Goal: Find specific page/section

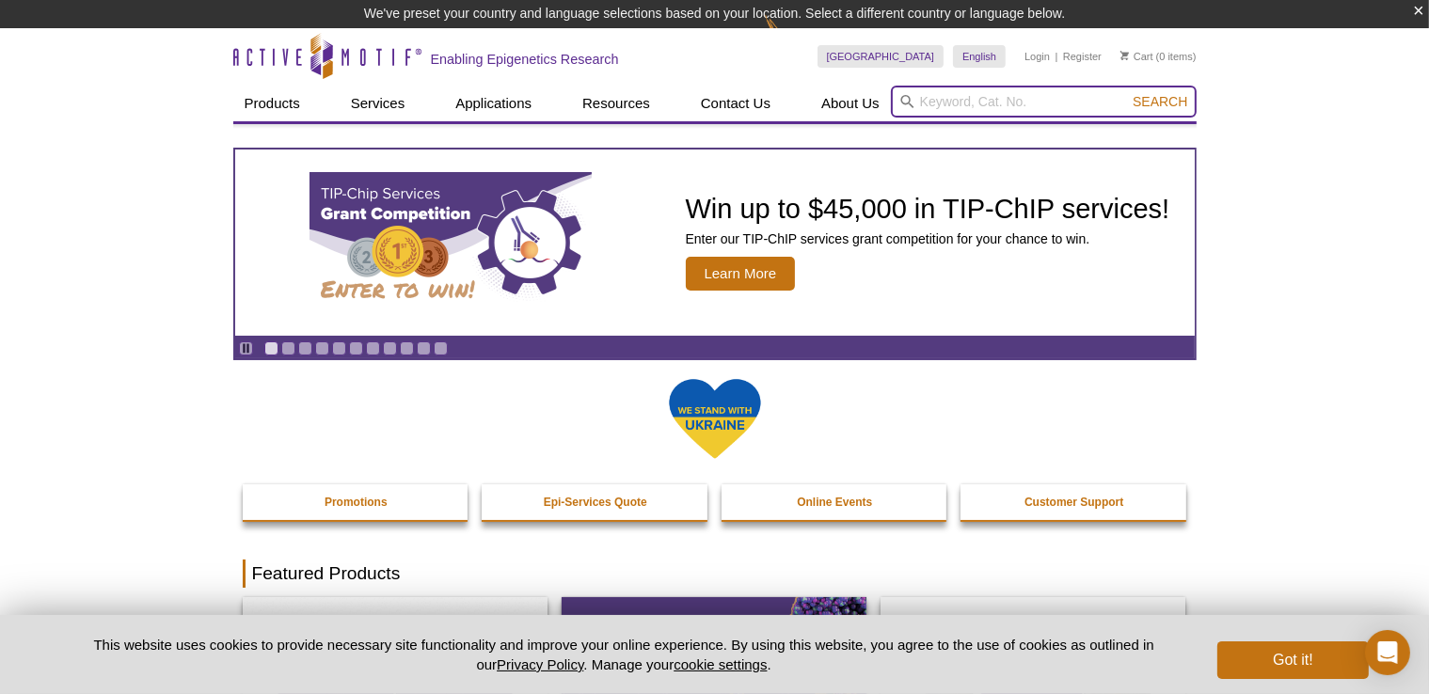
click at [1042, 111] on input "search" at bounding box center [1044, 102] width 306 height 32
paste input "39763"
type input "39763"
click at [1162, 96] on span "Search" at bounding box center [1159, 101] width 55 height 15
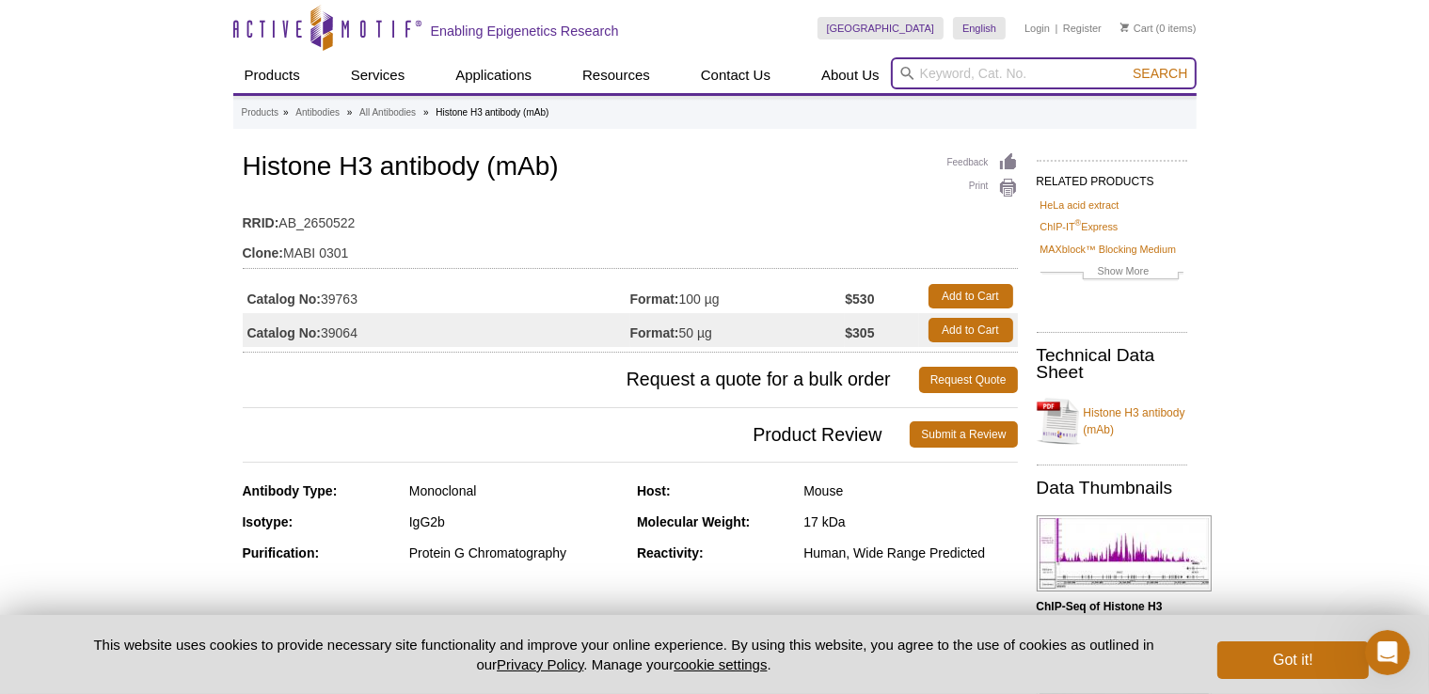
click at [1052, 82] on input "search" at bounding box center [1044, 73] width 306 height 32
paste input "39763"
type input "39763"
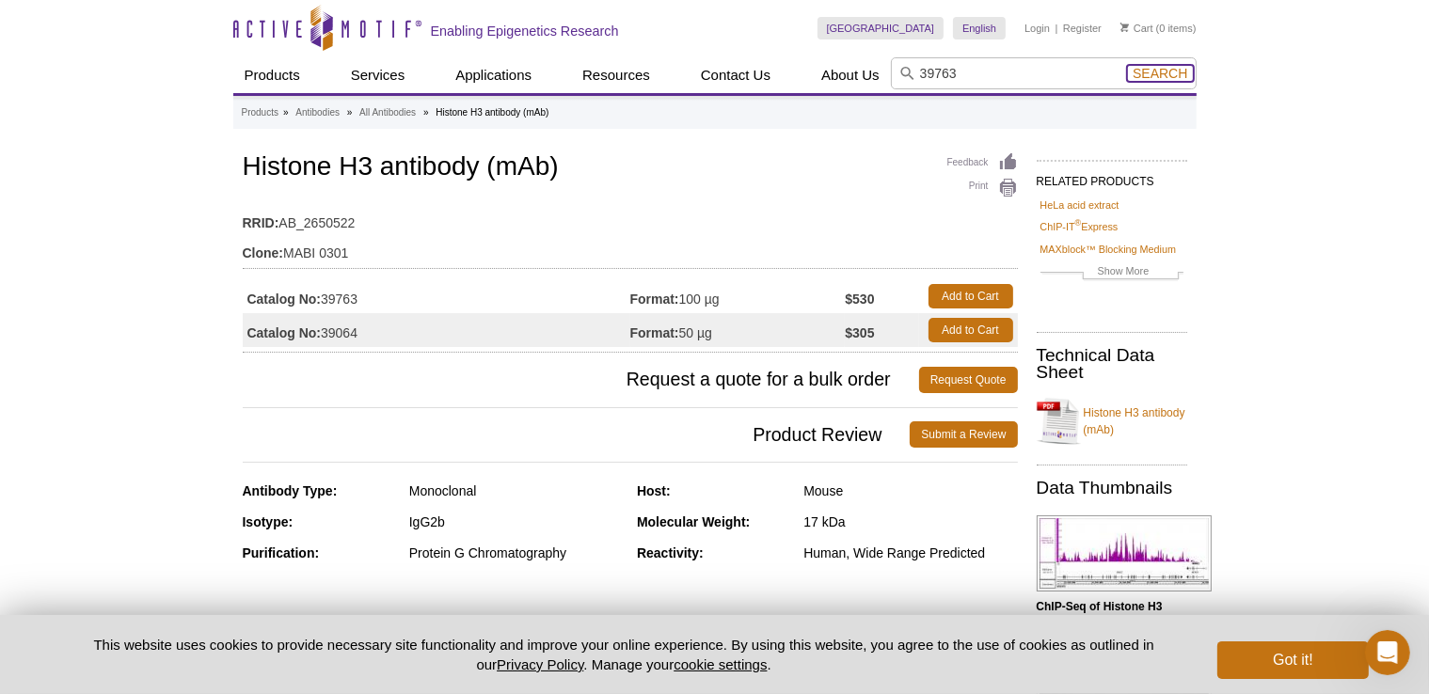
click at [1157, 77] on span "Search" at bounding box center [1159, 73] width 55 height 15
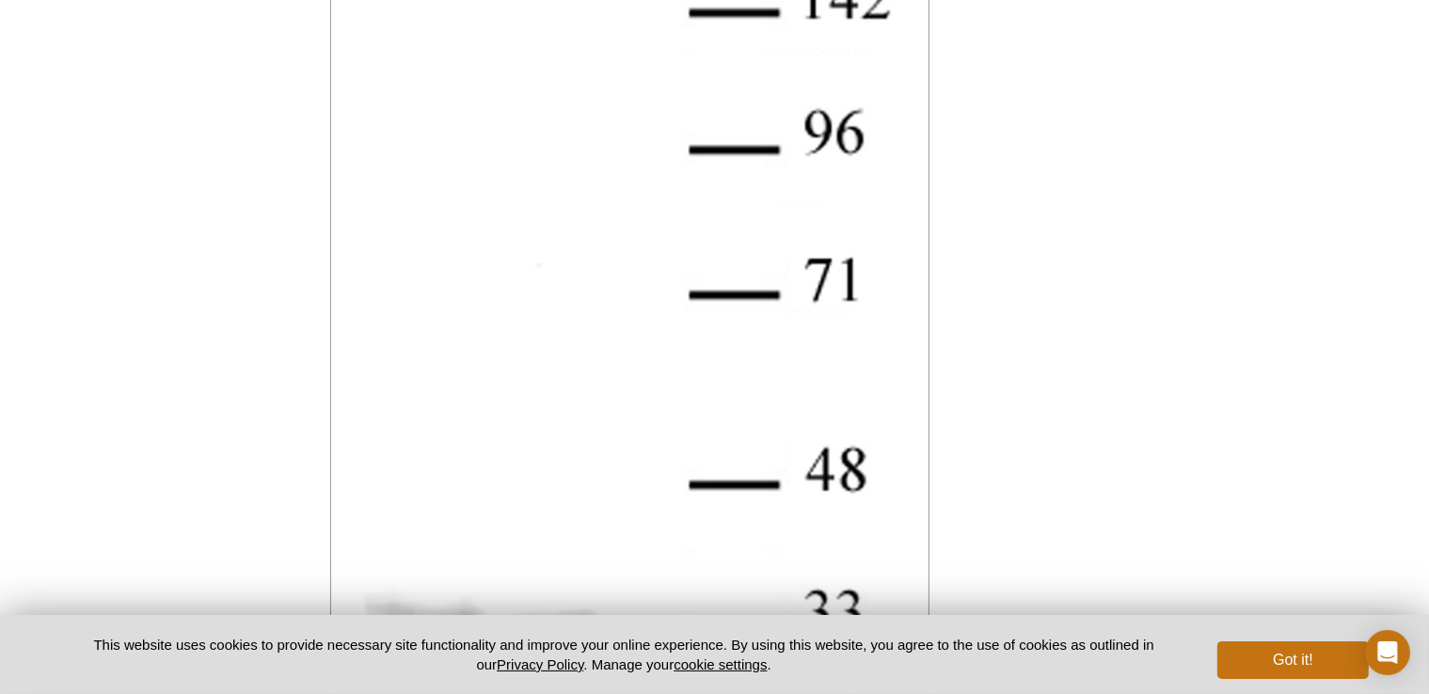
scroll to position [3803, 0]
